Goal: Task Accomplishment & Management: Use online tool/utility

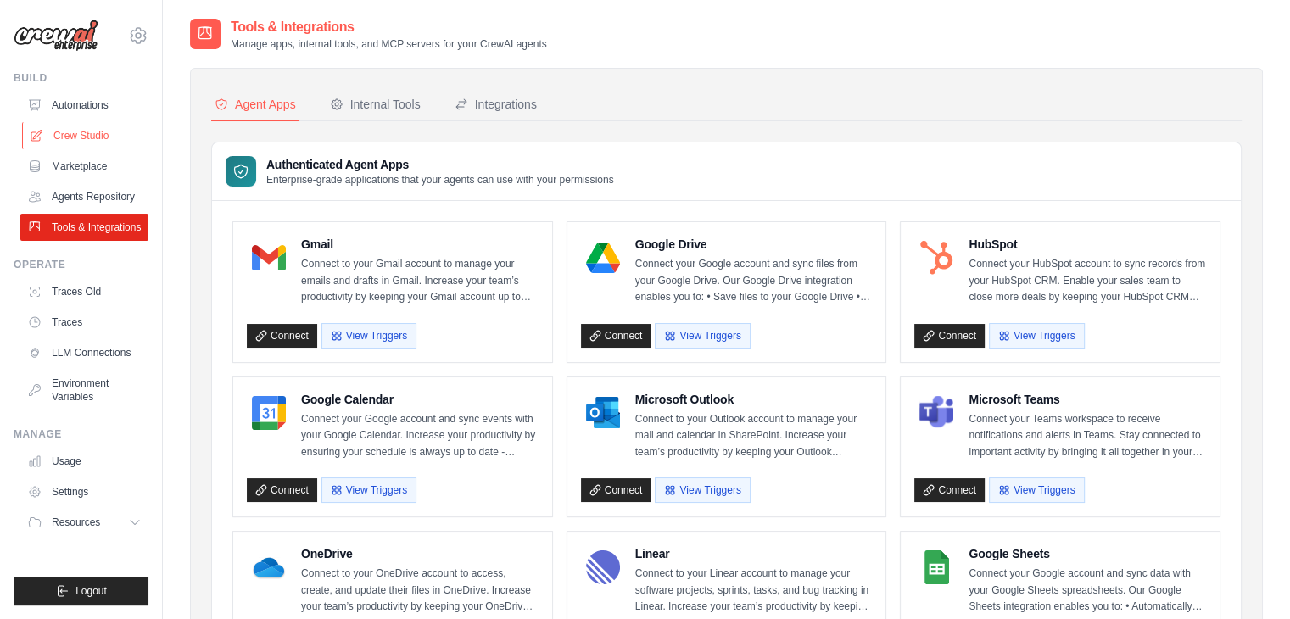
click at [78, 126] on link "Crew Studio" at bounding box center [86, 135] width 128 height 27
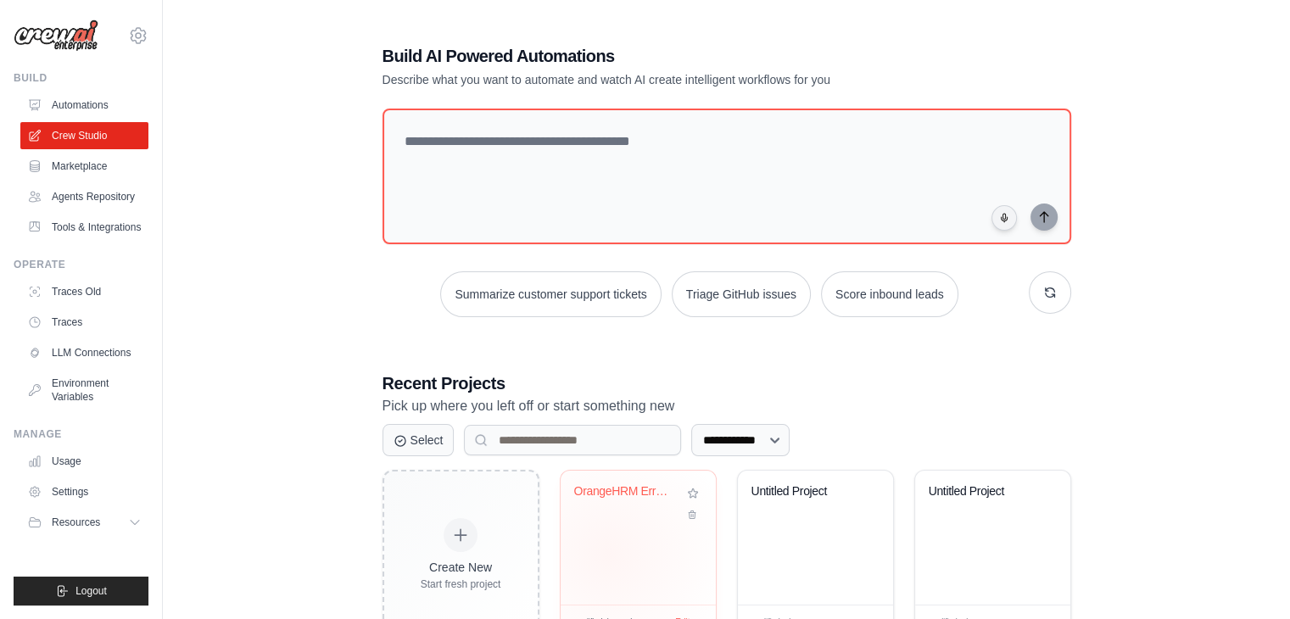
click at [609, 554] on div "OrangeHRM Error Handled Testing Cre..." at bounding box center [638, 538] width 155 height 134
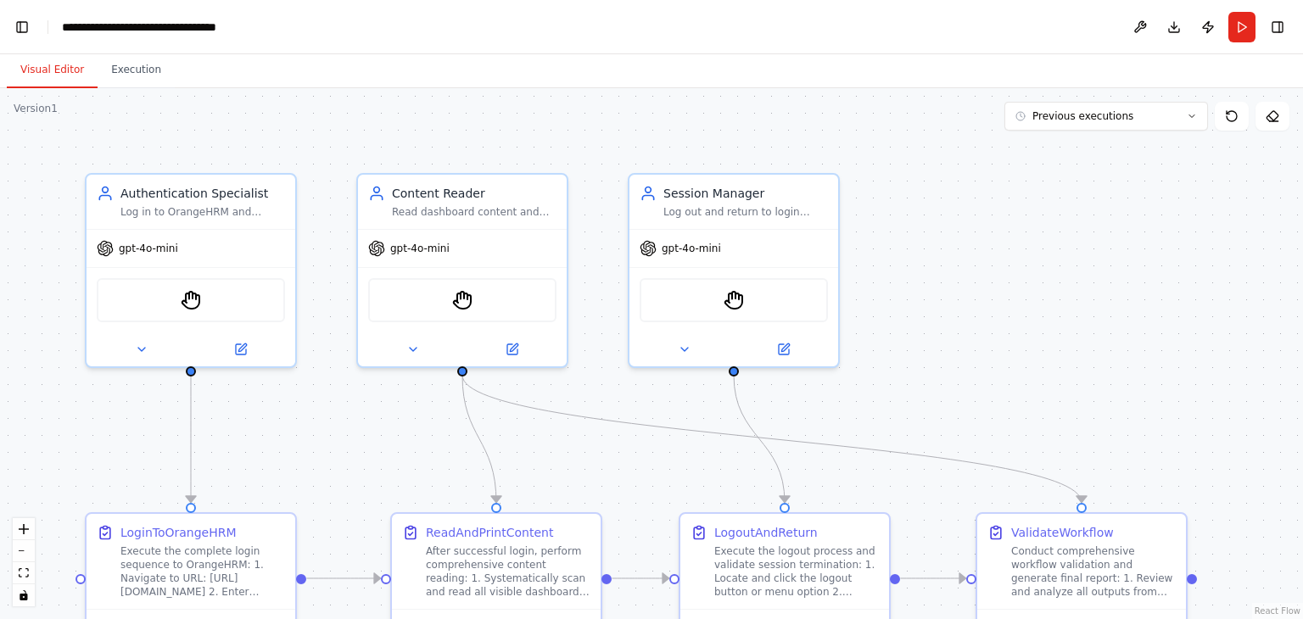
scroll to position [78093, 0]
click at [21, 570] on icon "fit view" at bounding box center [24, 572] width 10 height 9
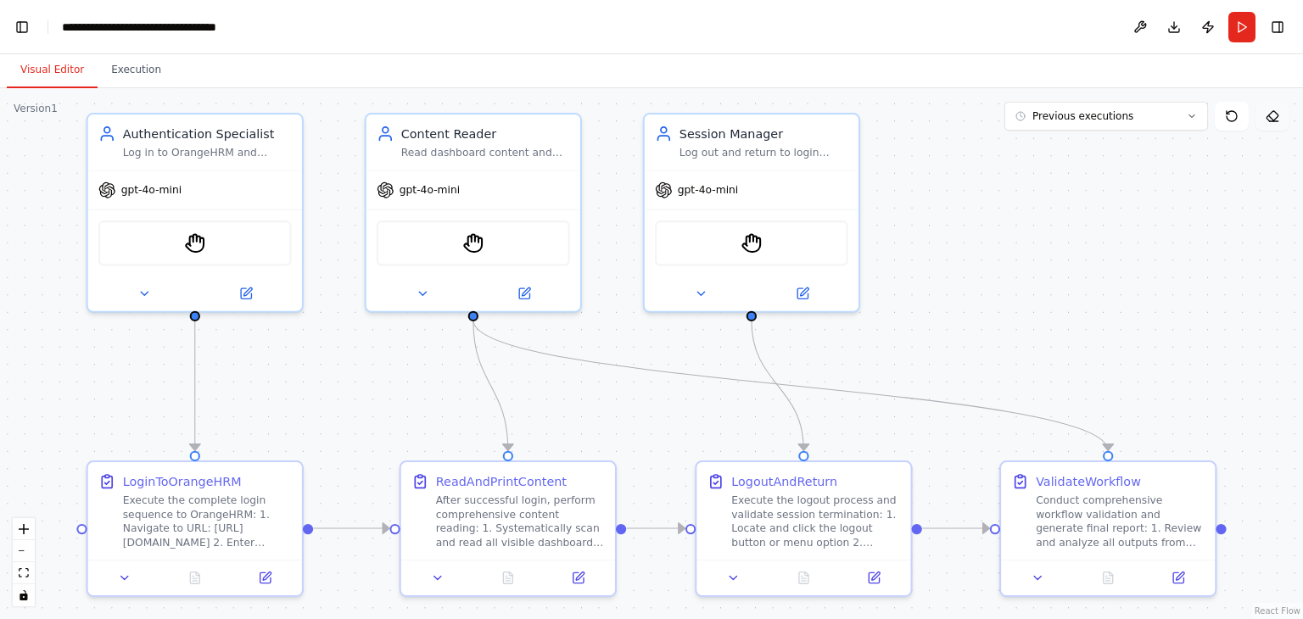
click at [1274, 120] on icon at bounding box center [1272, 116] width 11 height 10
click at [1270, 115] on icon at bounding box center [1273, 116] width 14 height 14
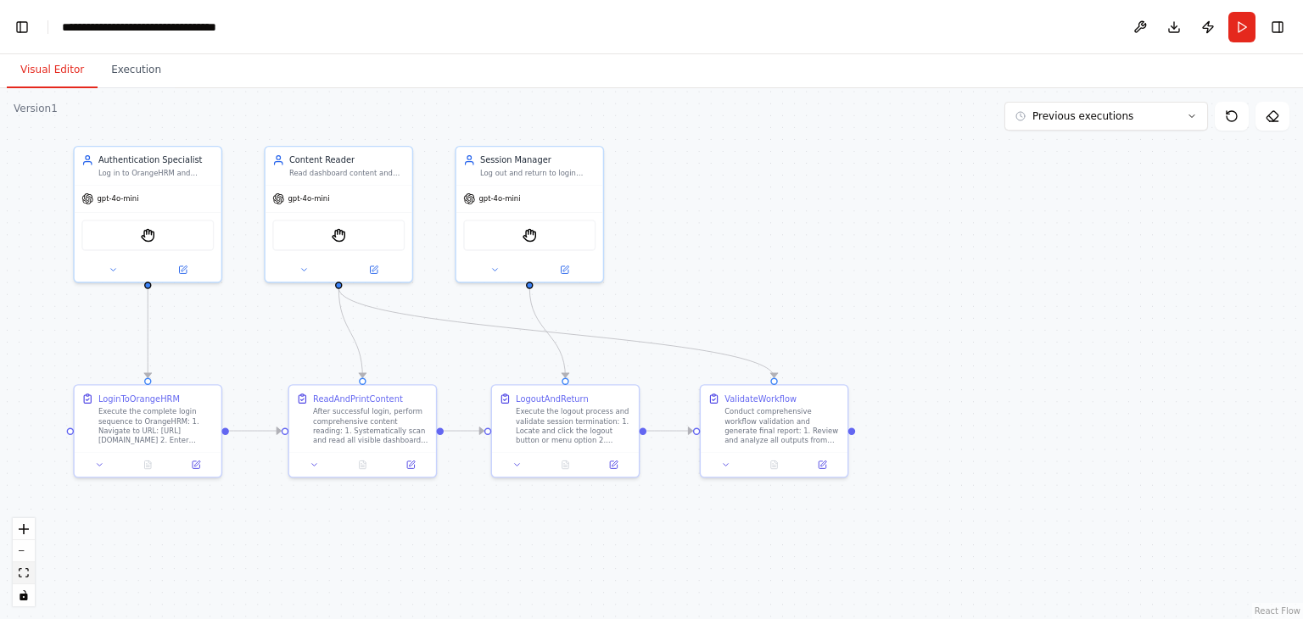
click at [23, 578] on button "fit view" at bounding box center [24, 573] width 22 height 22
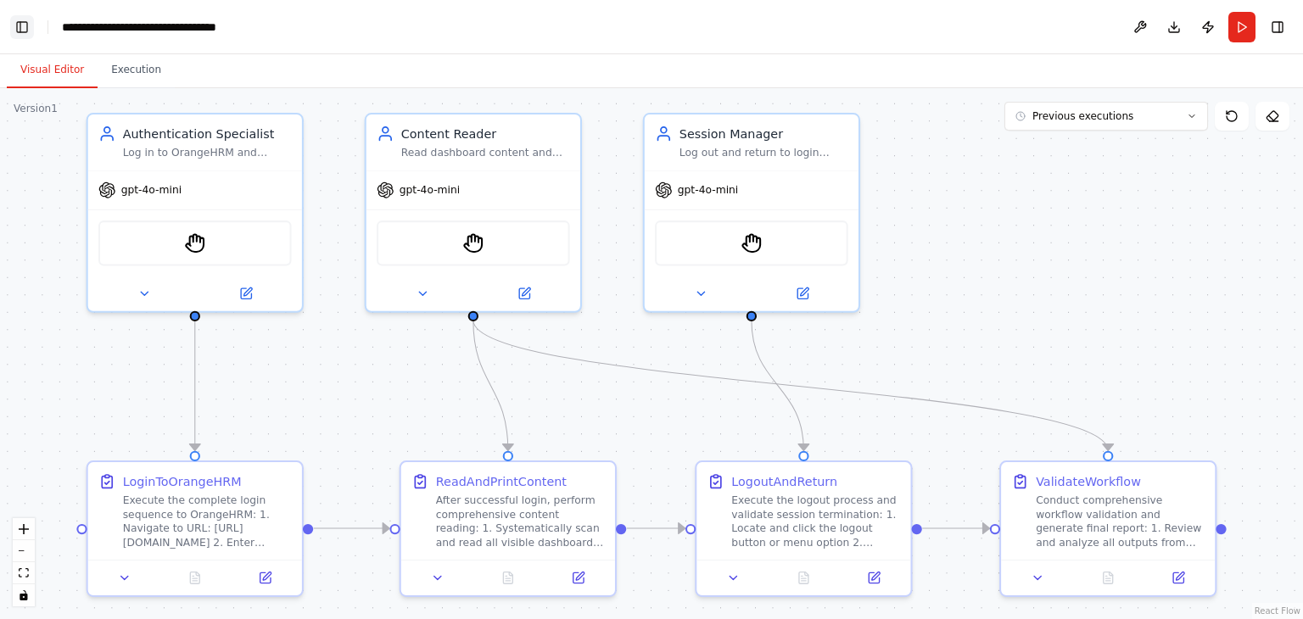
click at [24, 28] on button "Toggle Left Sidebar" at bounding box center [22, 27] width 24 height 24
click at [1274, 29] on button "Toggle Right Sidebar" at bounding box center [1278, 27] width 24 height 24
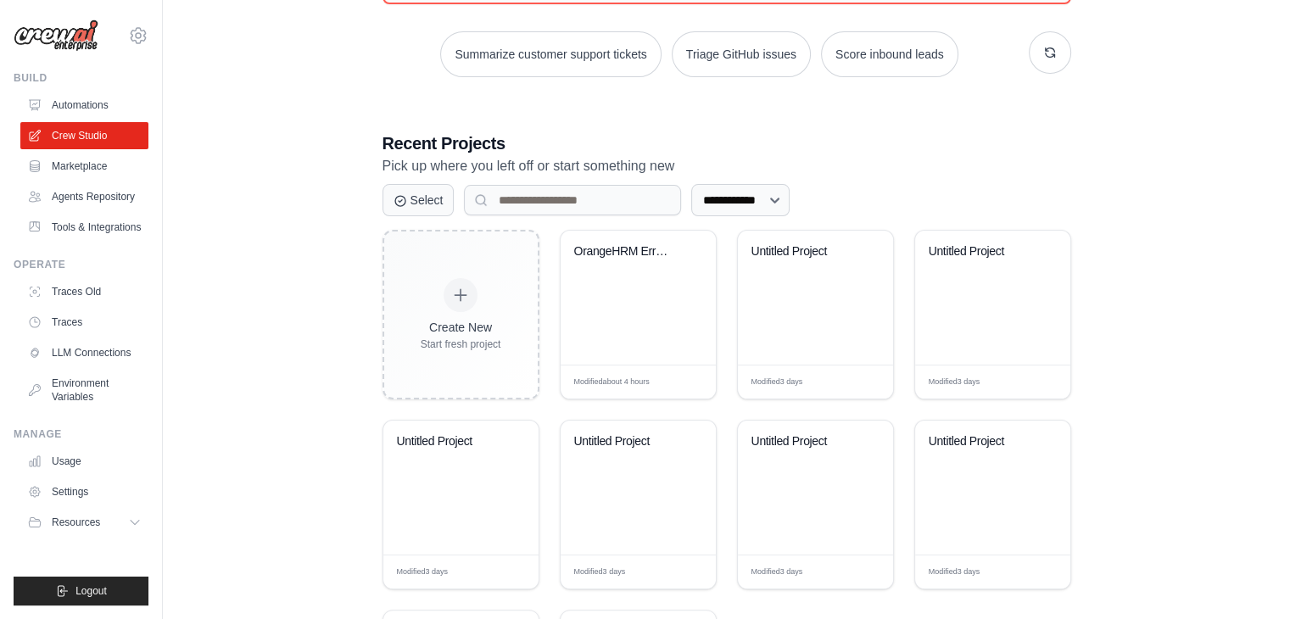
scroll to position [241, 0]
click at [647, 245] on div "OrangeHRM Error Handled Testing Cre..." at bounding box center [625, 250] width 103 height 15
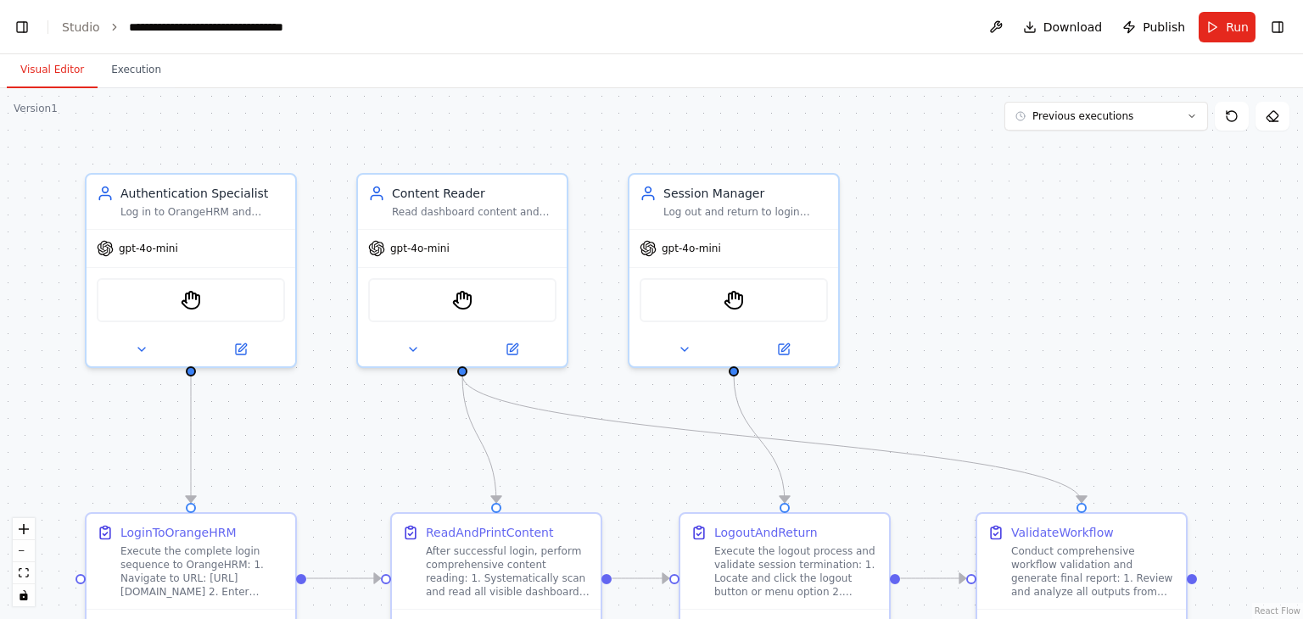
click at [109, 23] on icon "breadcrumb" at bounding box center [115, 27] width 12 height 12
click at [25, 30] on button "Toggle Left Sidebar" at bounding box center [22, 27] width 24 height 24
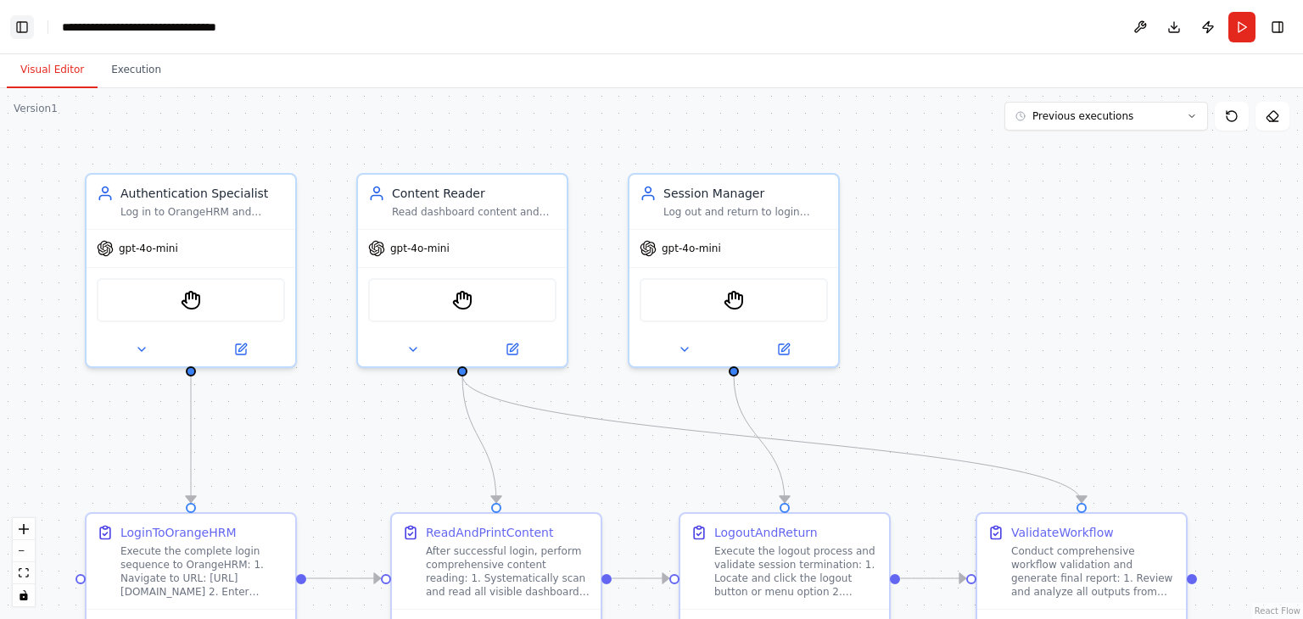
click at [25, 30] on button "Toggle Left Sidebar" at bounding box center [22, 27] width 24 height 24
